Goal: Navigation & Orientation: Understand site structure

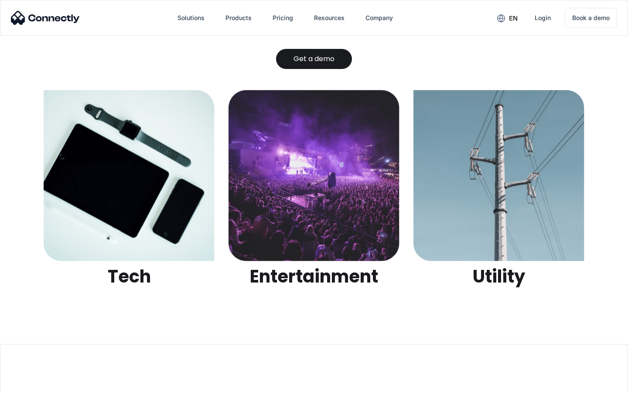
scroll to position [2753, 0]
